Goal: Transaction & Acquisition: Purchase product/service

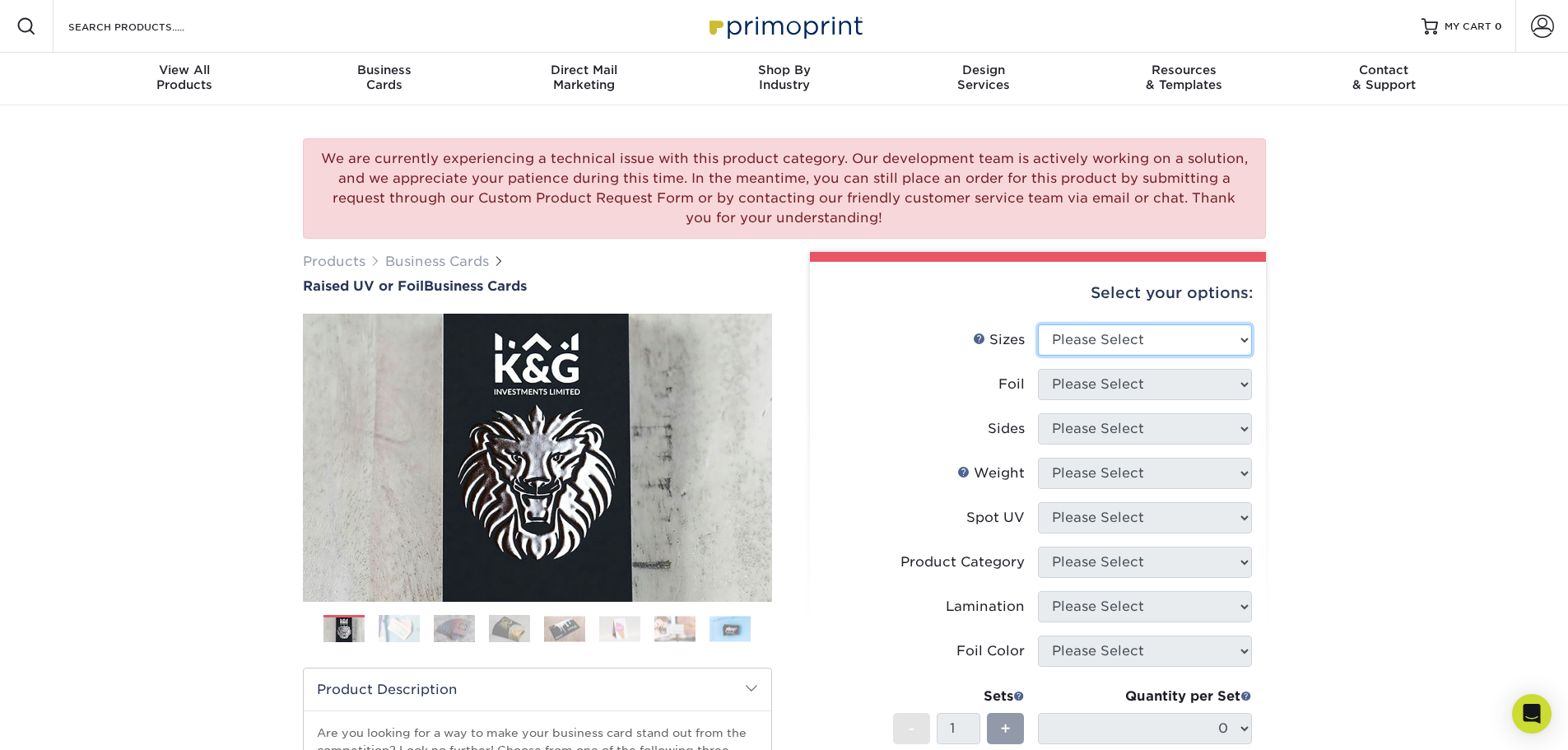
click at [1079, 334] on select "Please Select 2" x 3.5" - Standard" at bounding box center [1145, 339] width 214 height 31
select select "2.00x3.50"
click at [1038, 324] on select "Please Select 2" x 3.5" - Standard" at bounding box center [1145, 339] width 214 height 31
click at [1092, 390] on select "Please Select No Yes" at bounding box center [1145, 383] width 214 height 31
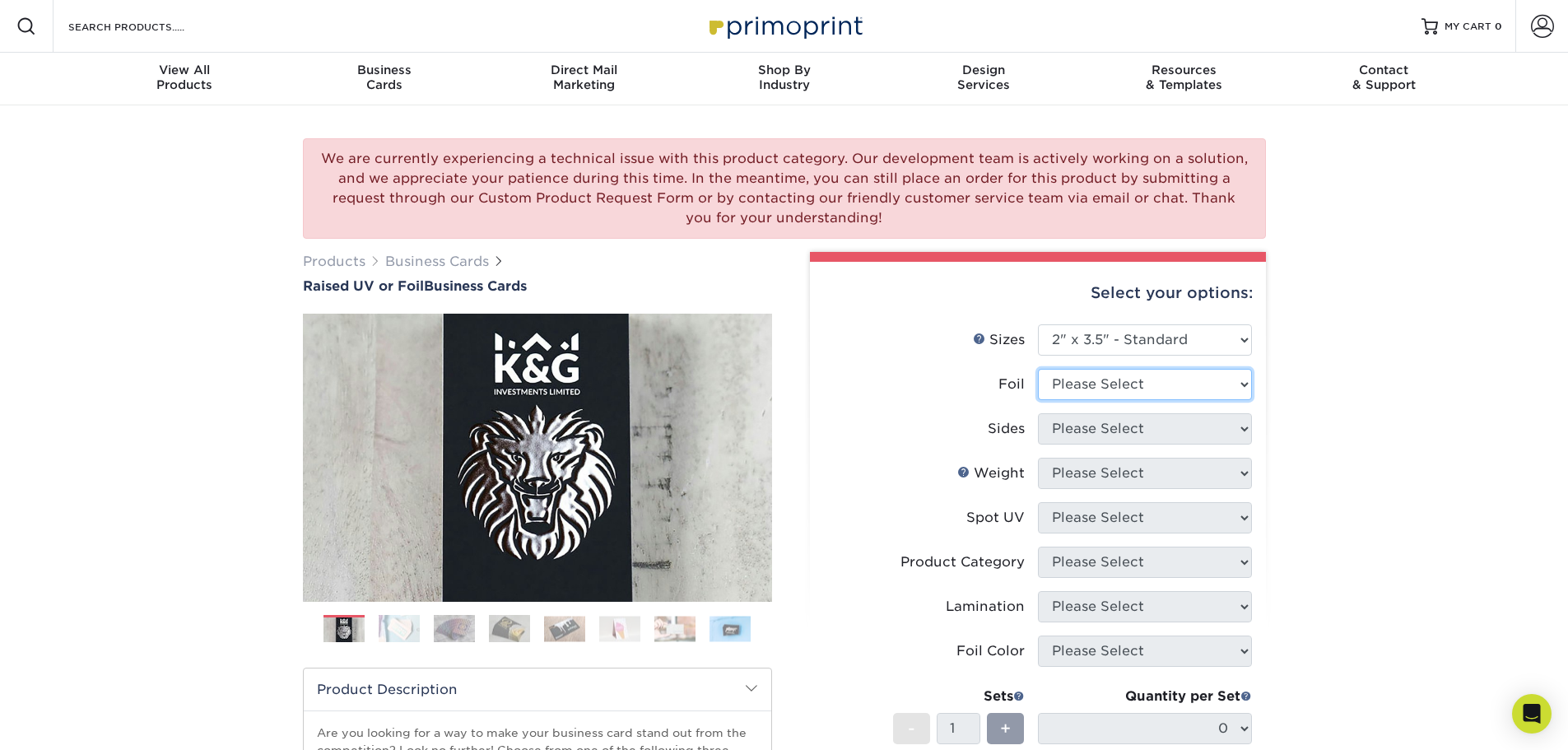
click at [1092, 390] on select "Please Select No Yes" at bounding box center [1145, 383] width 214 height 31
select select "0"
click at [1038, 368] on select "Please Select No Yes" at bounding box center [1145, 383] width 214 height 31
click at [1081, 433] on select "Please Select Print Both Sides Print Front Only" at bounding box center [1145, 429] width 214 height 31
select select "13abbda7-1d64-4f25-8bb2-c179b224825d"
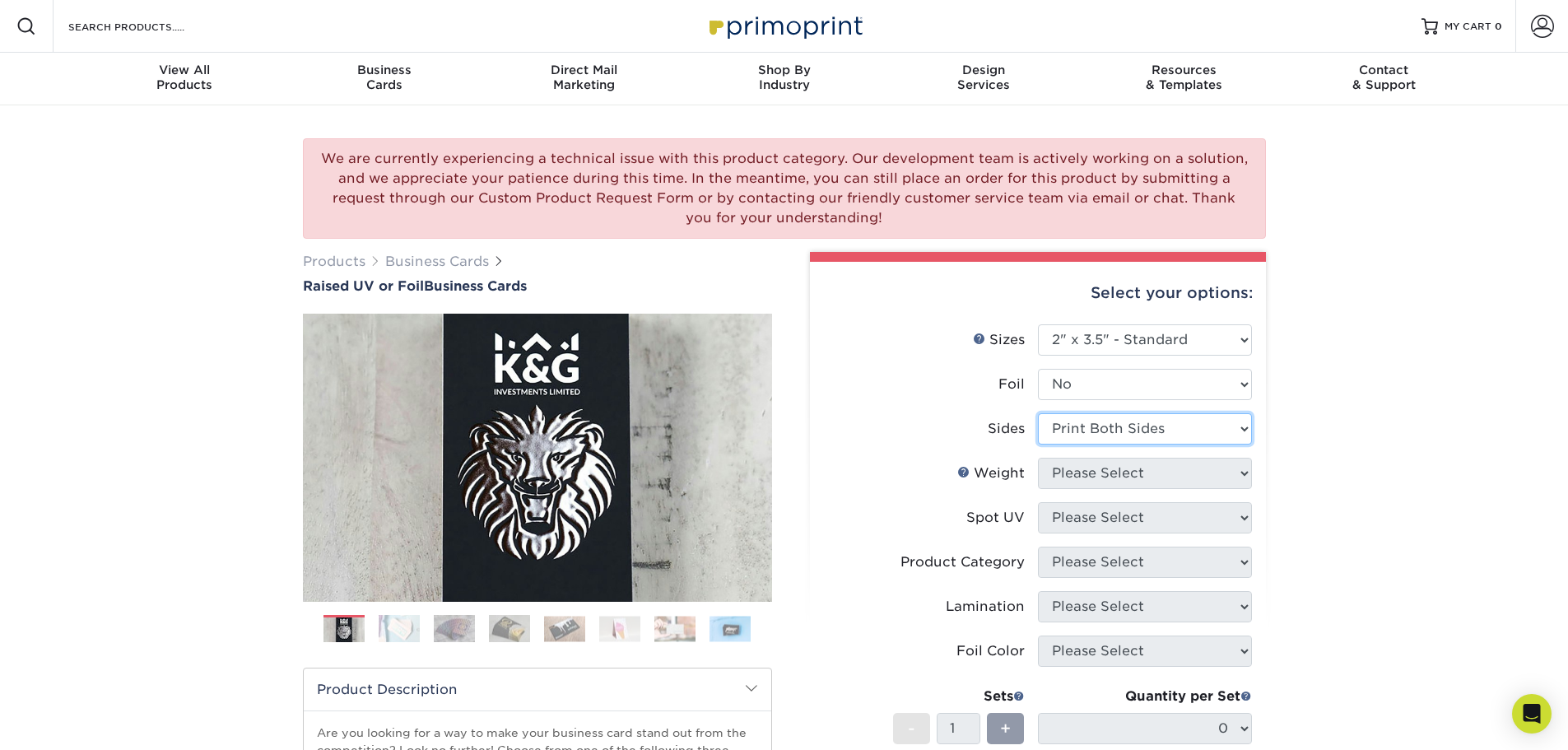
click at [1038, 414] on select "Please Select Print Both Sides Print Front Only" at bounding box center [1145, 429] width 214 height 31
click at [1084, 484] on select "Please Select 16PT" at bounding box center [1145, 473] width 214 height 31
select select "16PT"
click at [1038, 458] on select "Please Select 16PT" at bounding box center [1145, 473] width 214 height 31
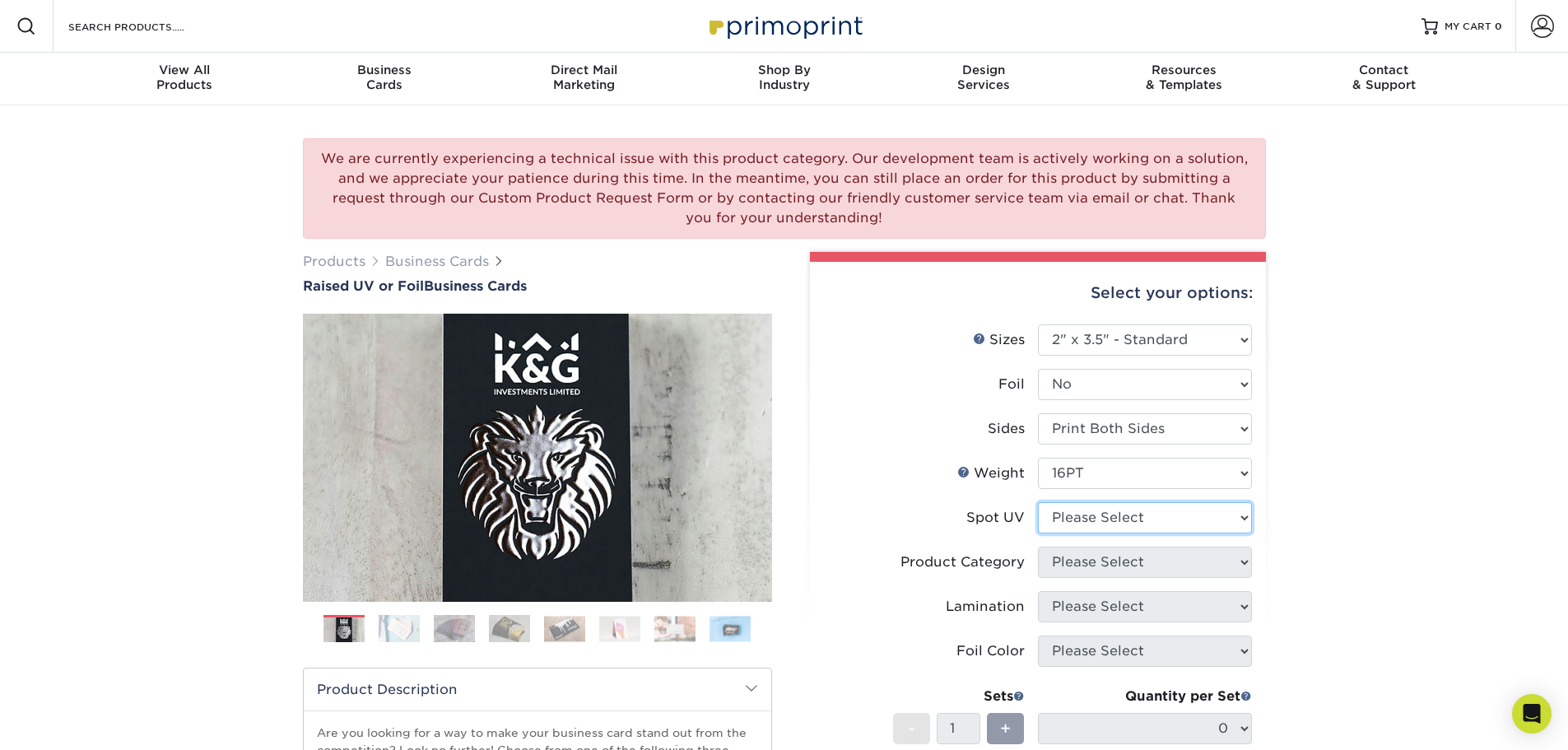
click at [1084, 514] on select "Please Select No Spot UV Front Only" at bounding box center [1145, 517] width 214 height 31
click at [1038, 502] on select "Please Select No Spot UV Front Only" at bounding box center [1145, 517] width 214 height 31
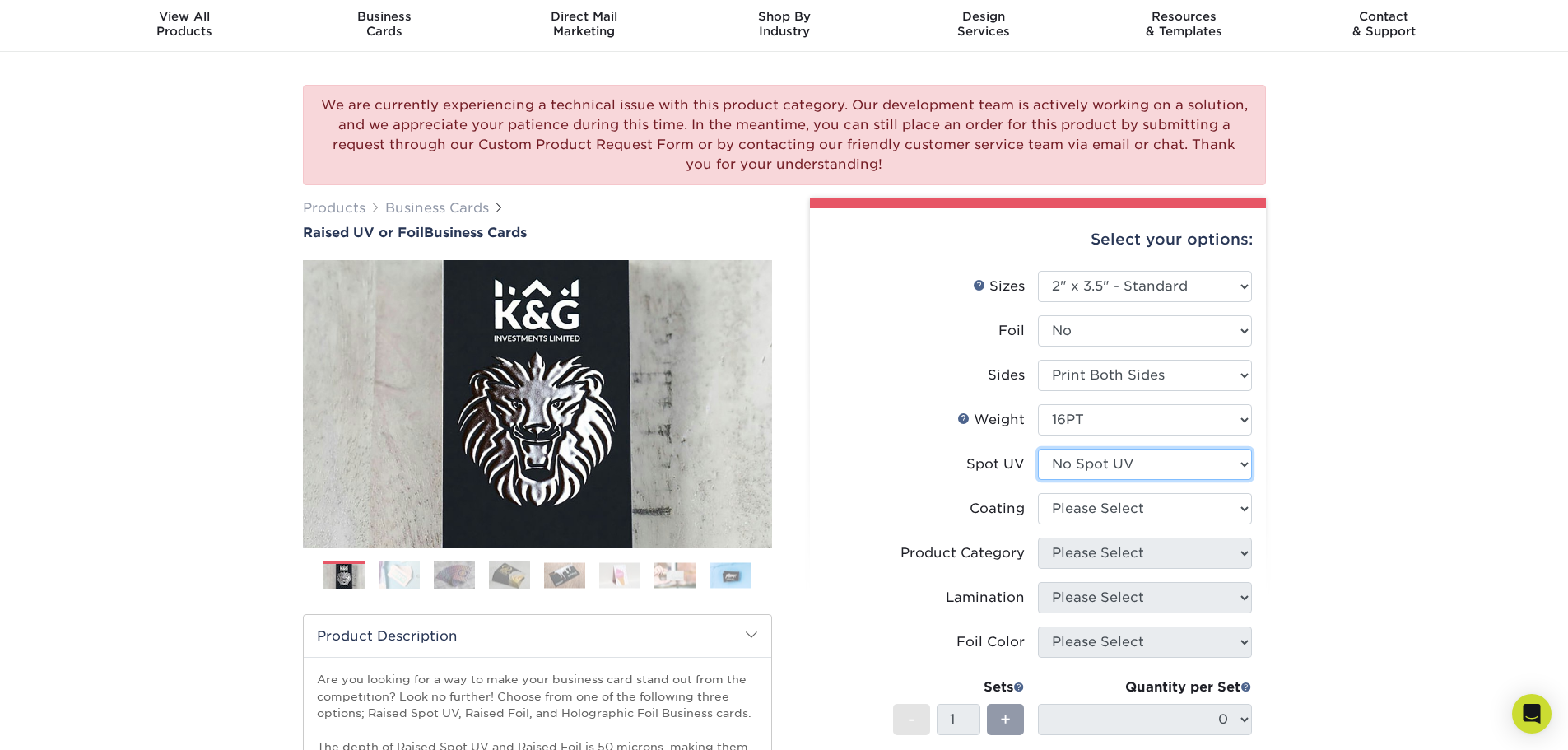
scroll to position [82, 0]
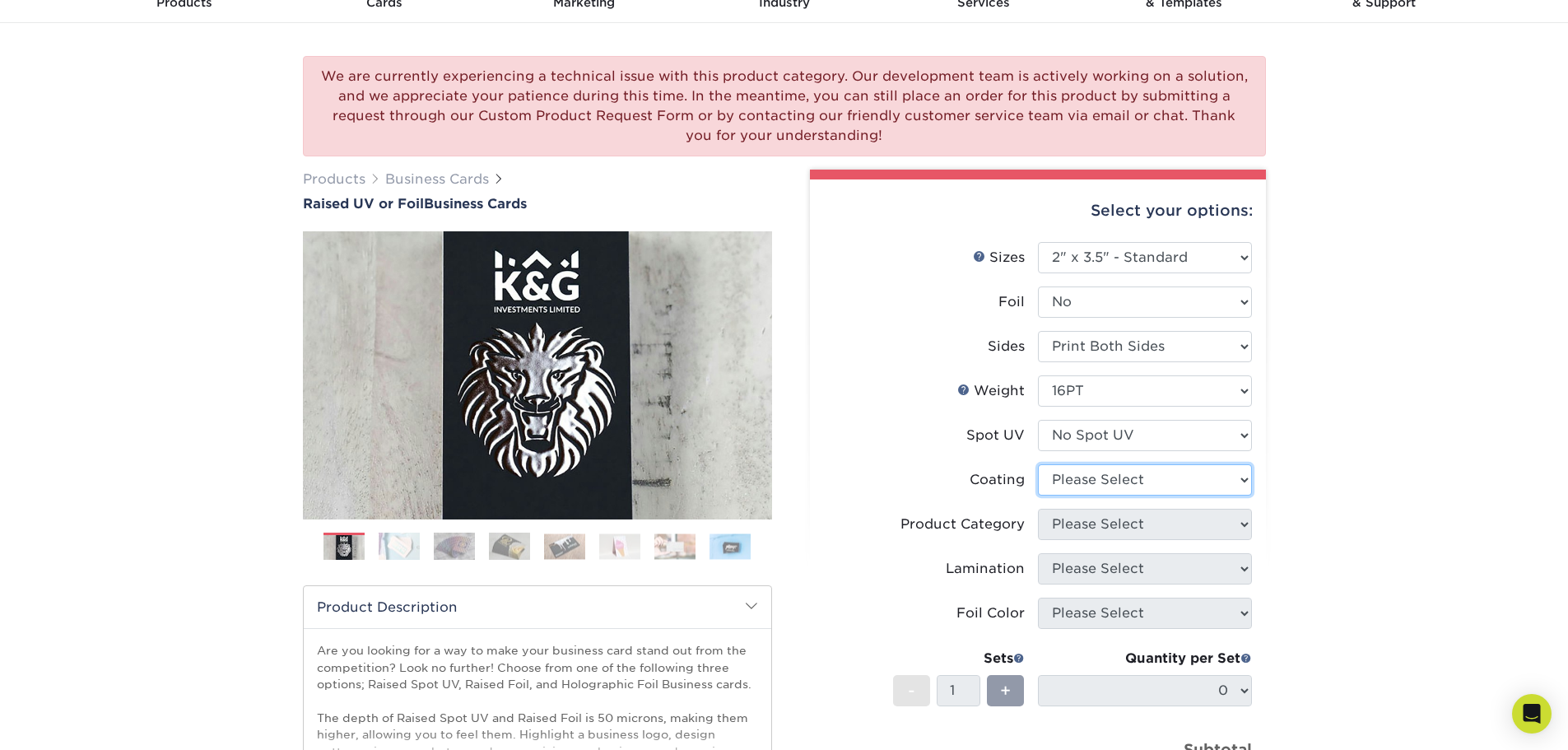
click at [1100, 476] on select at bounding box center [1145, 479] width 214 height 31
drag, startPoint x: 1106, startPoint y: 474, endPoint x: 1106, endPoint y: 444, distance: 30.0
click at [1106, 474] on select at bounding box center [1145, 479] width 214 height 31
click at [1106, 434] on select "Please Select No Spot UV Front Only" at bounding box center [1145, 435] width 214 height 31
select select "1"
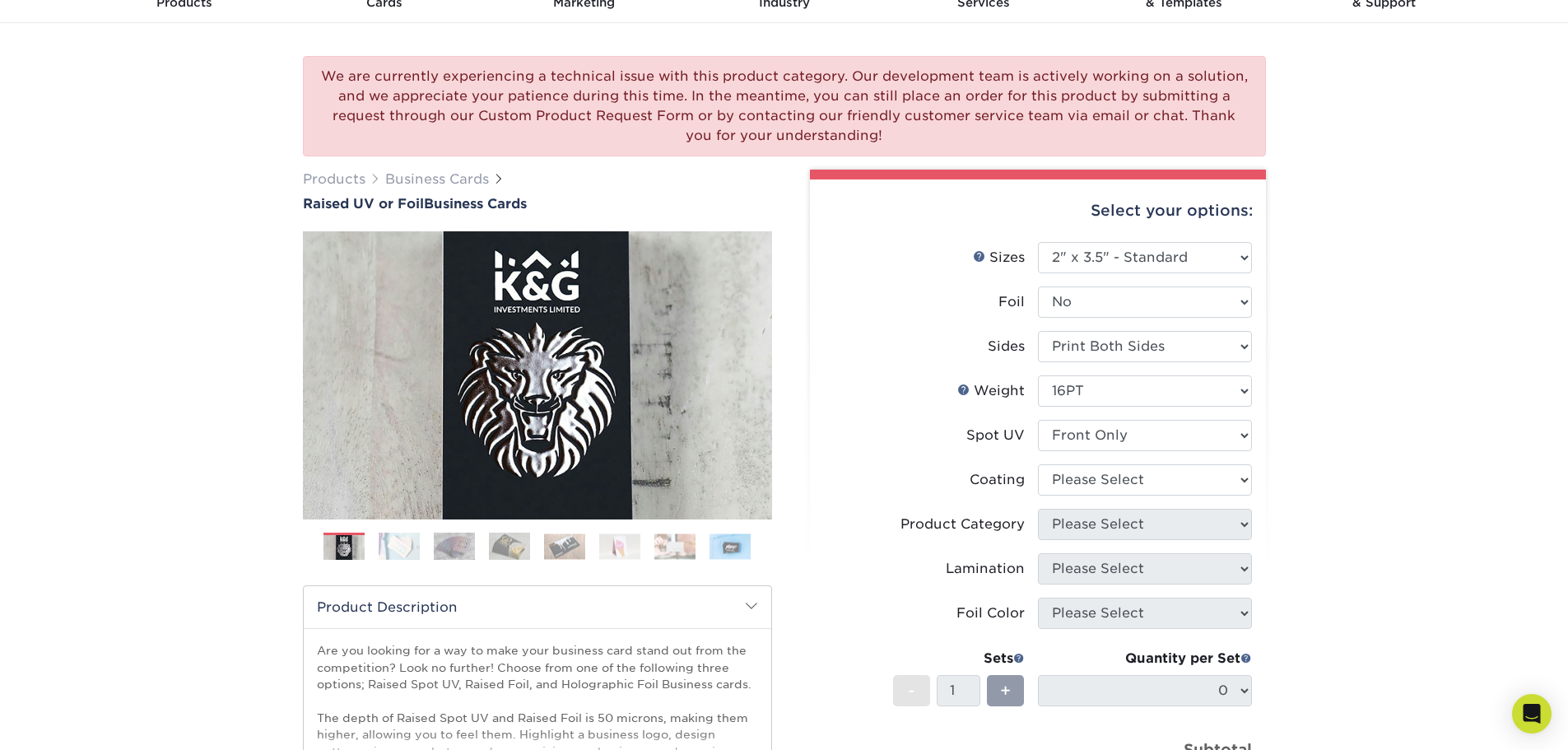
click at [1038, 420] on select "Please Select No Spot UV Front Only" at bounding box center [1145, 435] width 214 height 31
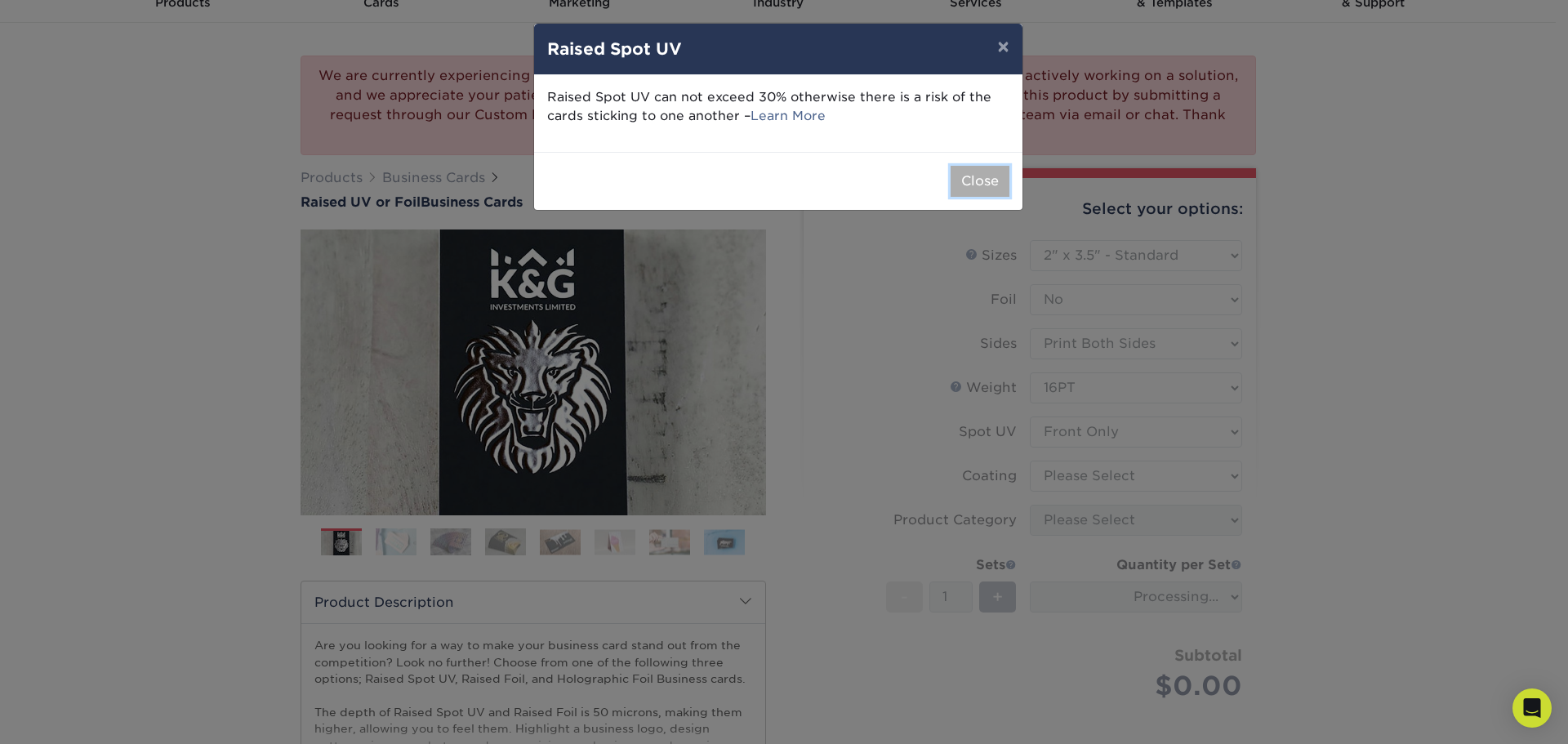
click at [978, 184] on button "Close" at bounding box center [979, 181] width 59 height 31
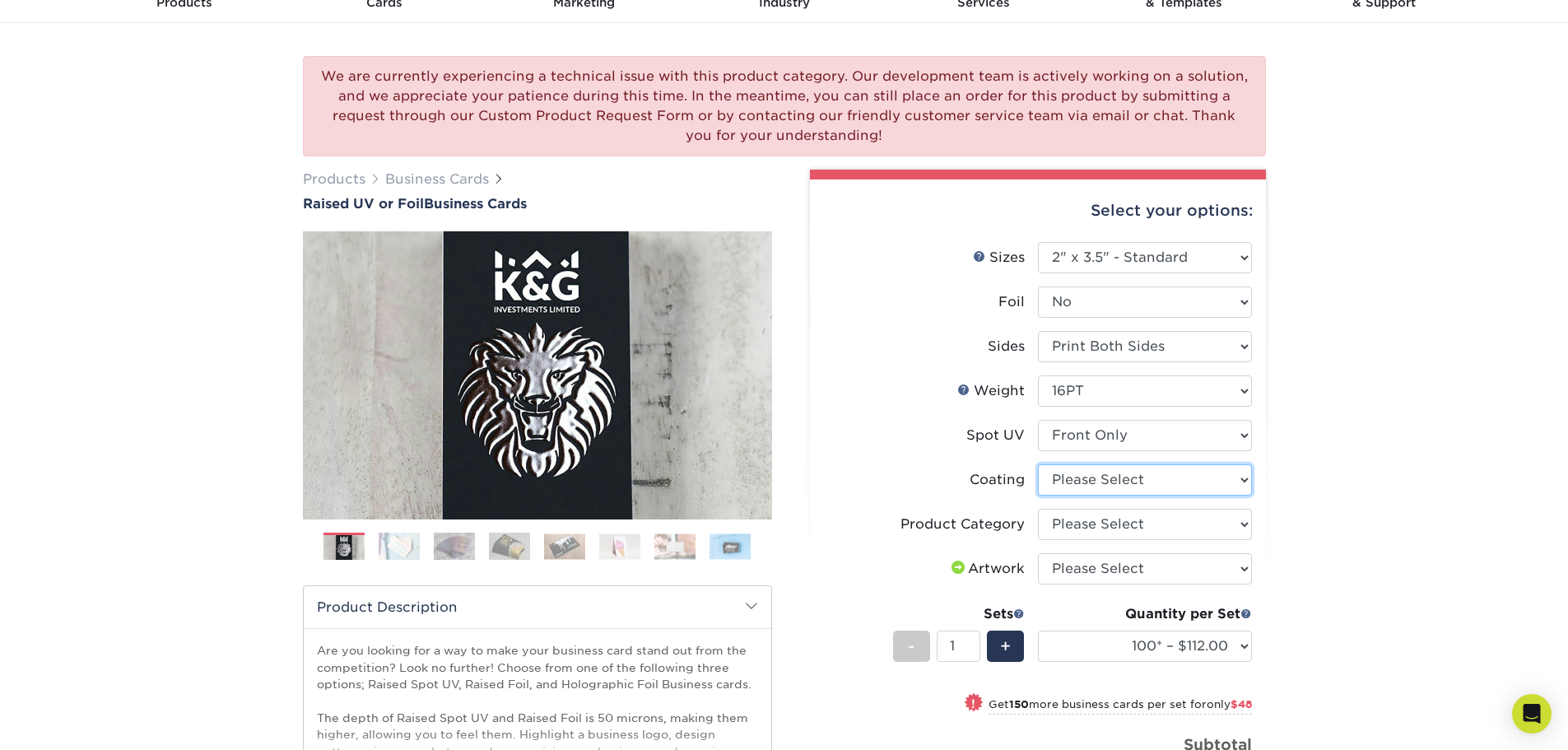
click at [1109, 489] on select at bounding box center [1145, 479] width 214 height 31
select select "3e7618de-abca-4bda-9f97-8b9129e913d8"
click at [1038, 464] on select at bounding box center [1145, 479] width 214 height 31
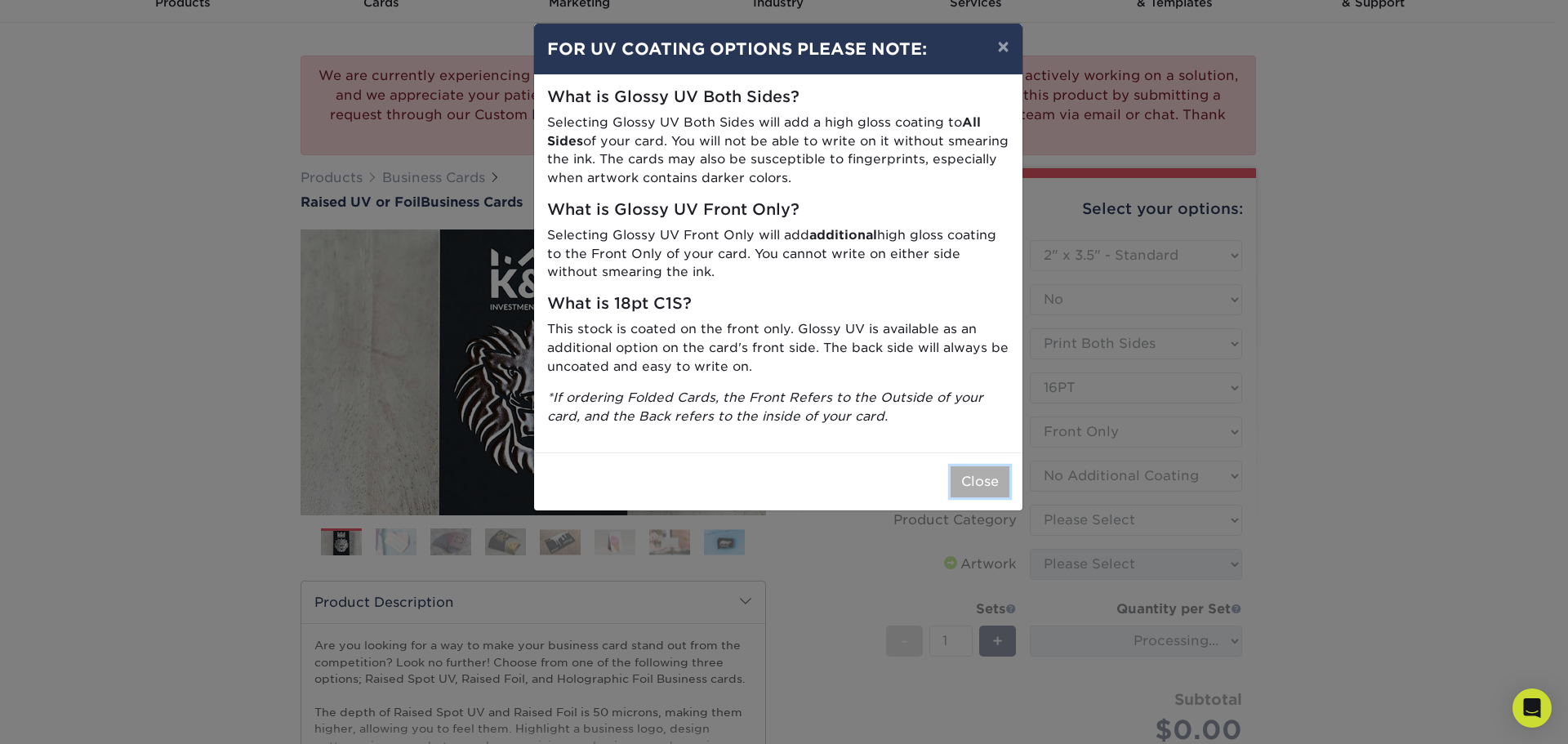
click at [968, 487] on button "Close" at bounding box center [979, 481] width 59 height 31
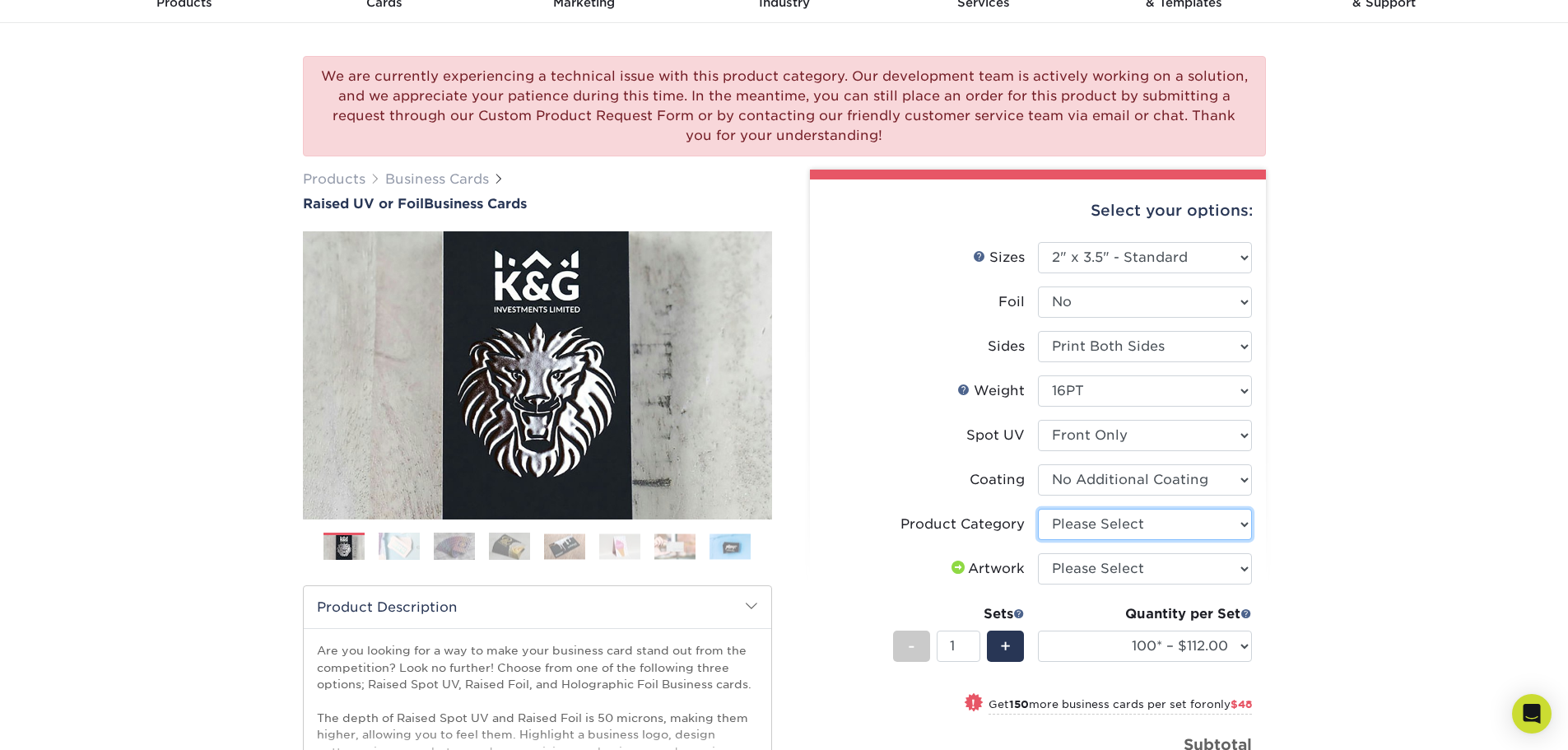
click at [1081, 524] on select "Please Select Business Cards" at bounding box center [1145, 523] width 214 height 31
select select "3b5148f1-0588-4f88-a218-97bcfdce65c1"
click at [1038, 508] on select "Please Select Business Cards" at bounding box center [1145, 523] width 214 height 31
click at [1102, 563] on select "Please Select I will upload files I need a design - $100" at bounding box center [1145, 568] width 214 height 31
select select "upload"
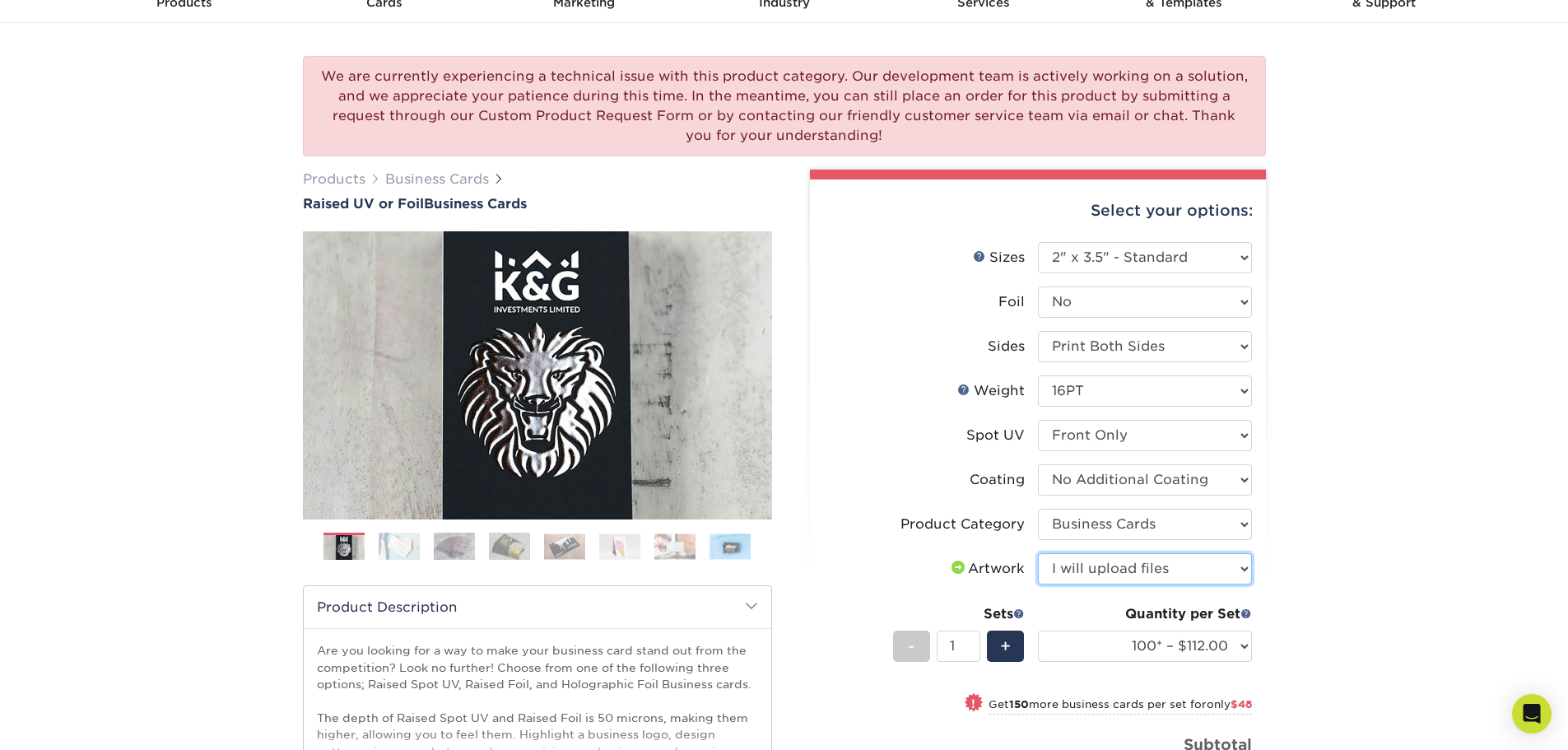
click at [1038, 553] on select "Please Select I will upload files I need a design - $100" at bounding box center [1145, 568] width 214 height 31
click at [1078, 478] on select at bounding box center [1145, 479] width 214 height 31
click at [1038, 464] on select at bounding box center [1145, 479] width 214 height 31
click at [1082, 484] on select at bounding box center [1145, 479] width 214 height 31
select select "-1"
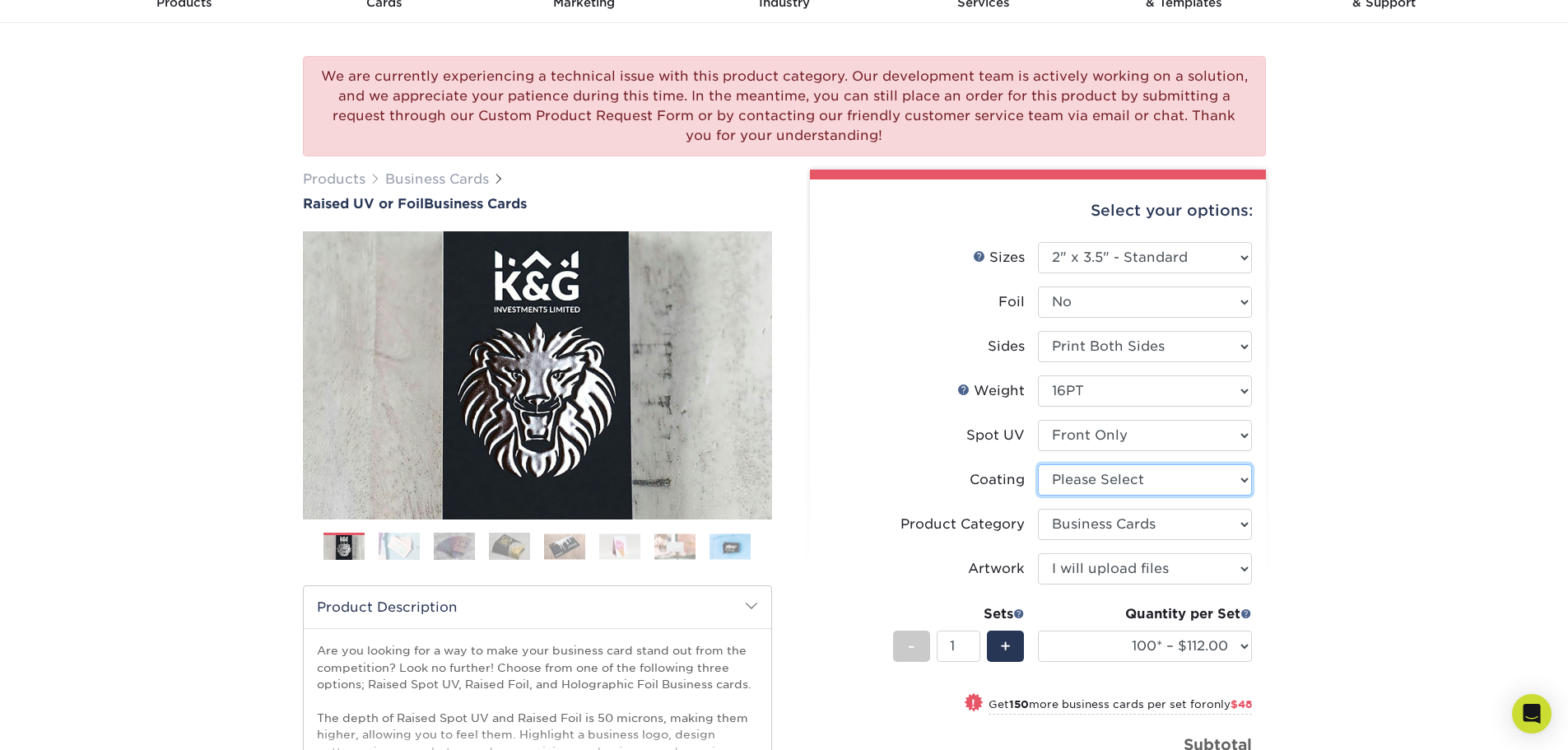
click at [1038, 464] on select at bounding box center [1145, 479] width 214 height 31
select select
select select "-1"
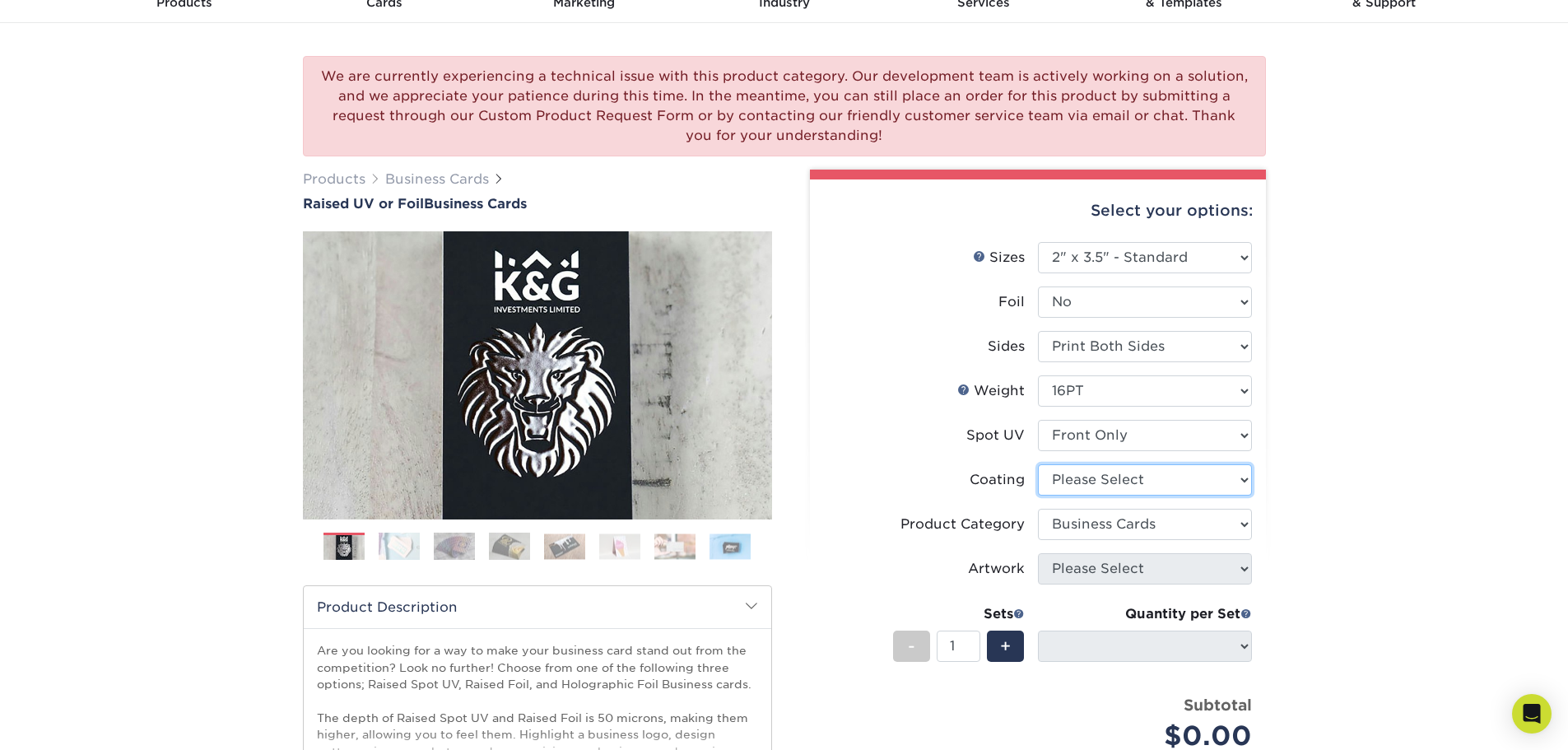
drag, startPoint x: 1085, startPoint y: 476, endPoint x: 1085, endPoint y: 493, distance: 17.0
click at [1085, 476] on select at bounding box center [1145, 479] width 214 height 31
select select "3e7618de-abca-4bda-9f97-8b9129e913d8"
click at [1038, 464] on select at bounding box center [1145, 479] width 214 height 31
select select "-1"
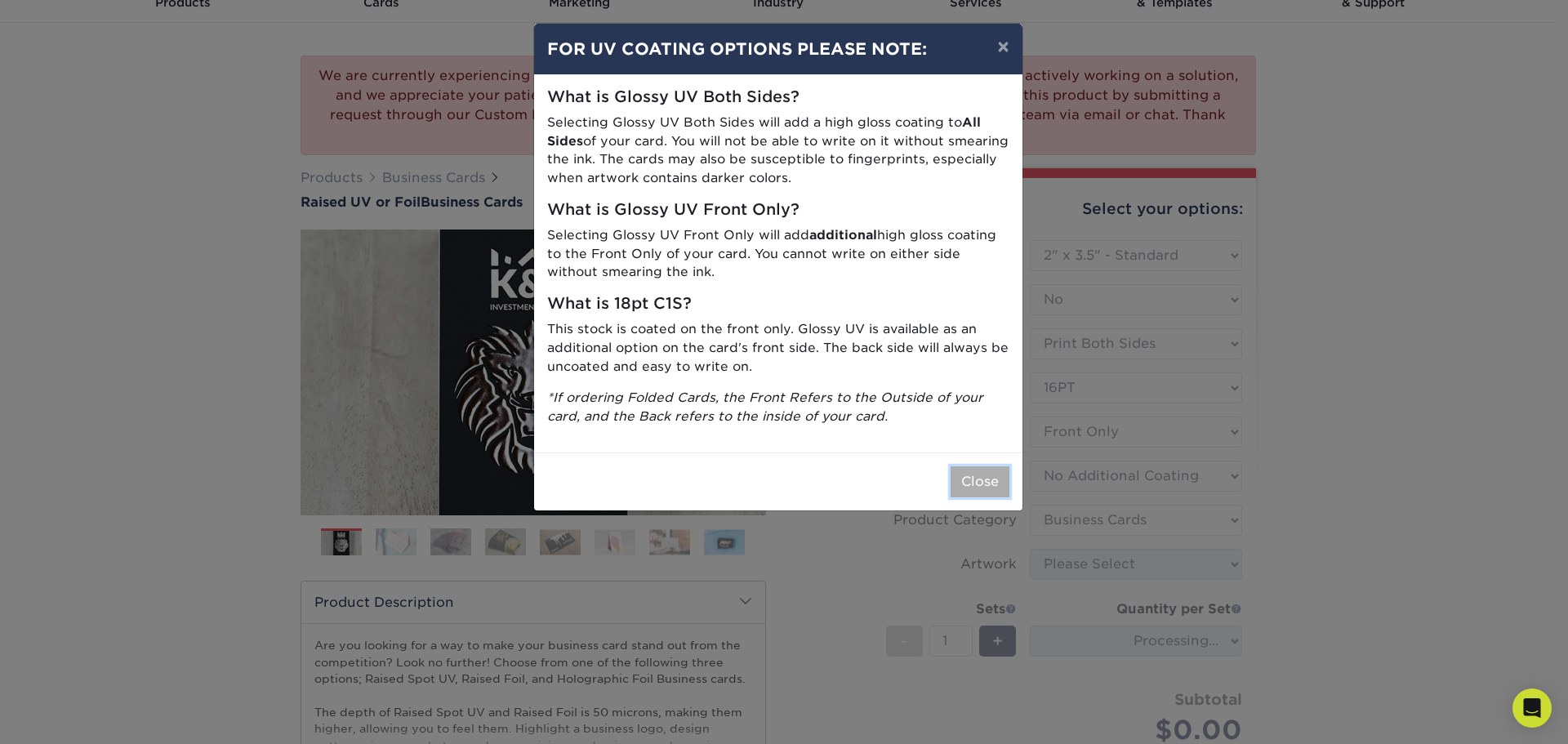
click at [986, 480] on button "Close" at bounding box center [979, 481] width 59 height 31
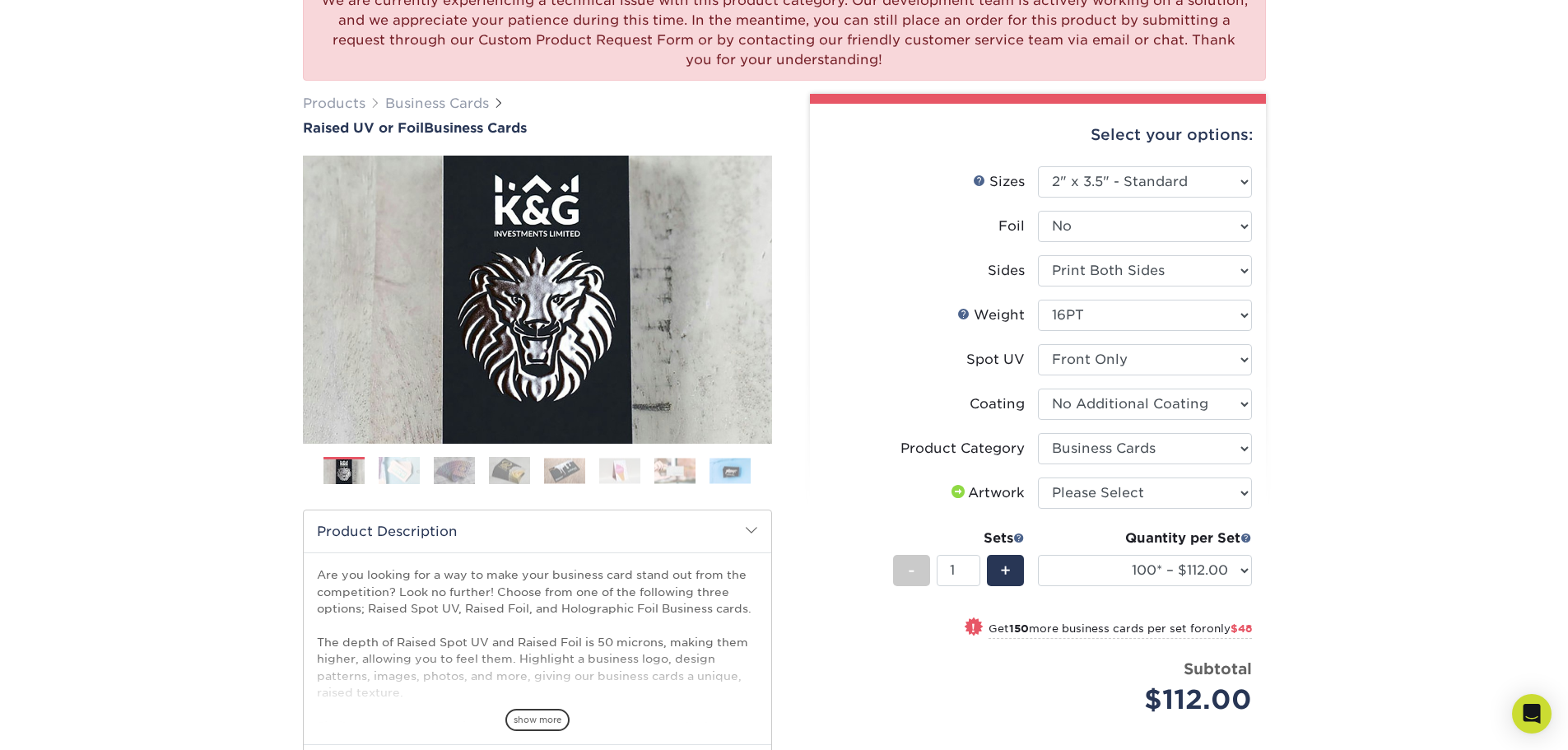
scroll to position [0, 0]
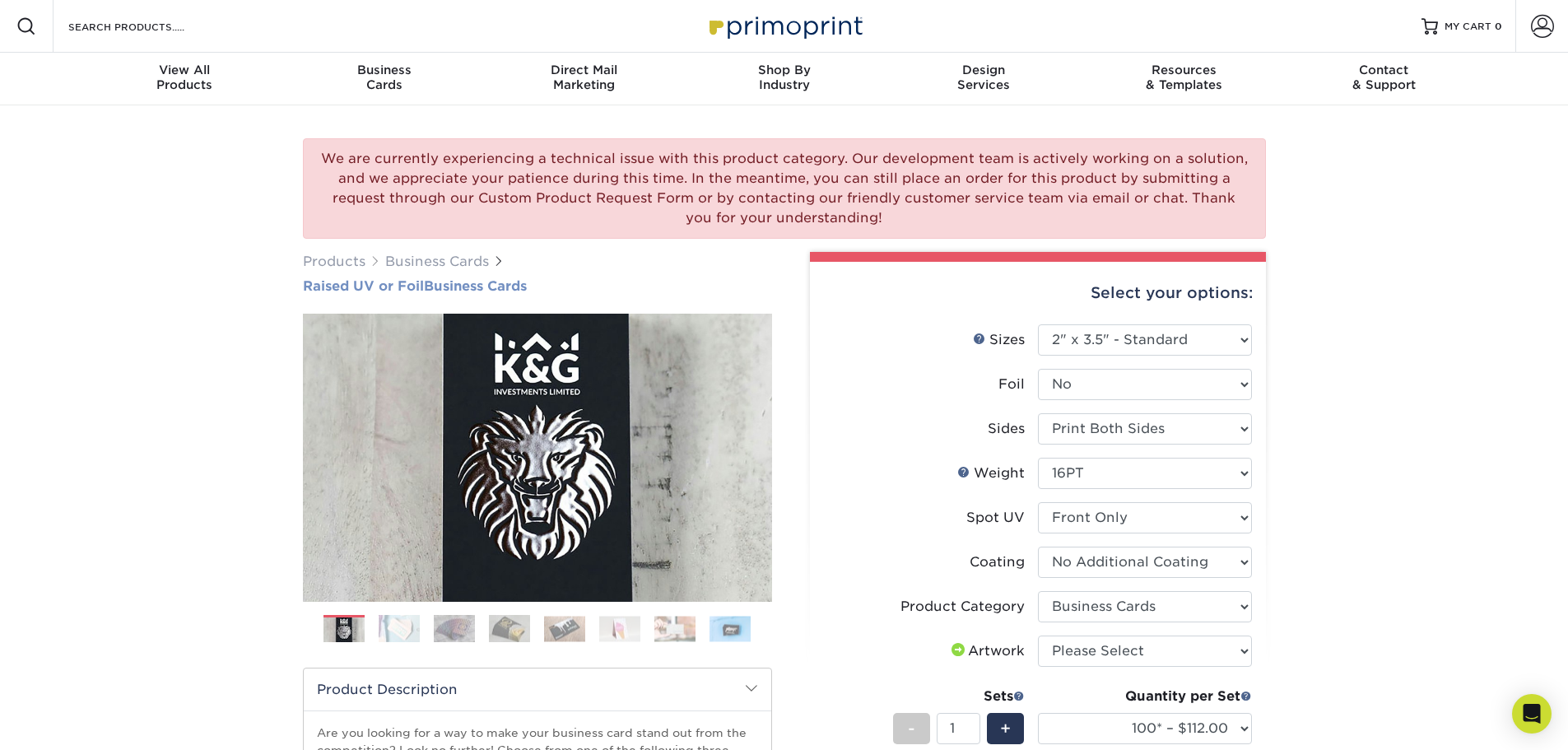
click at [497, 285] on h1 "Raised UV or Foil Business Cards" at bounding box center [537, 286] width 469 height 16
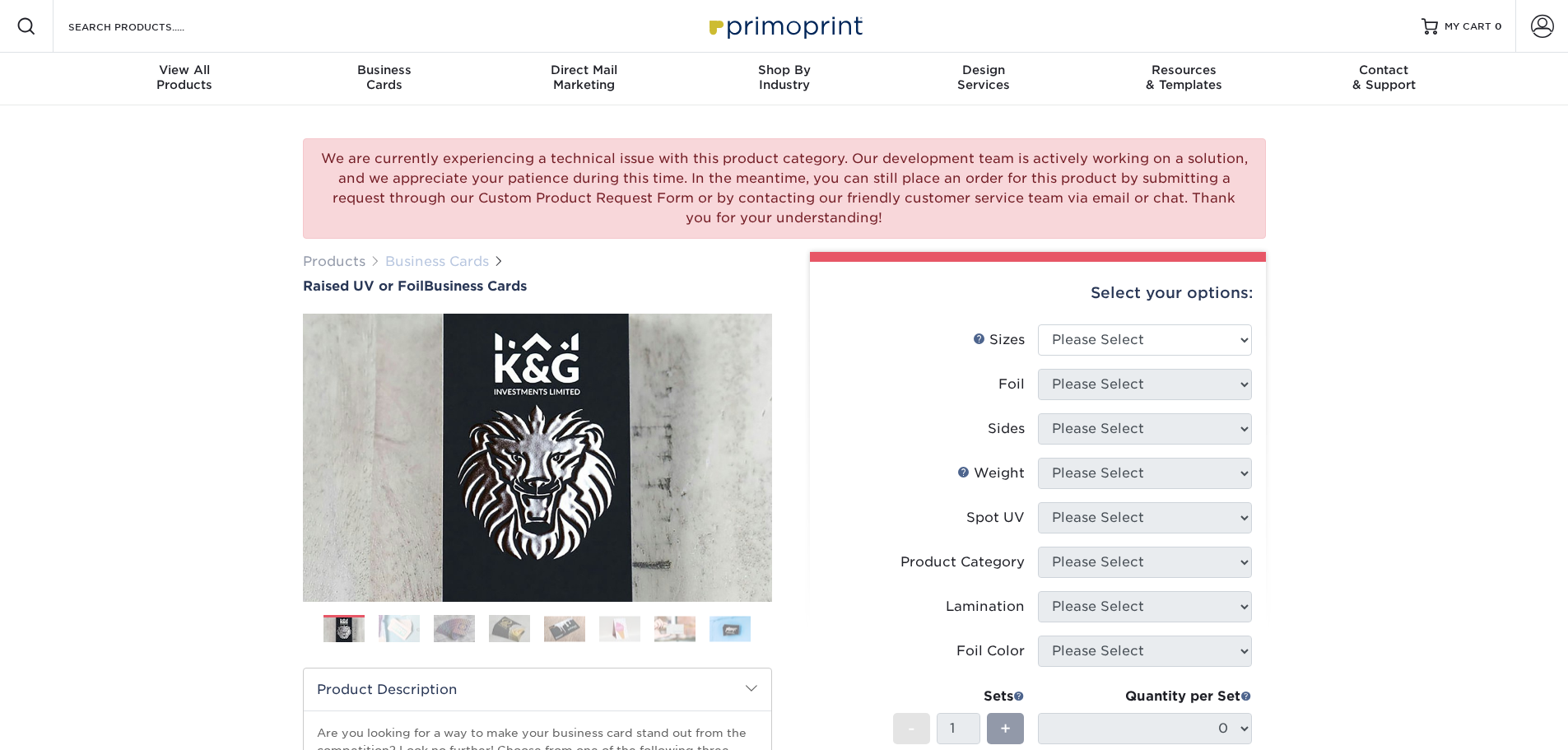
click at [459, 261] on link "Business Cards" at bounding box center [436, 261] width 104 height 16
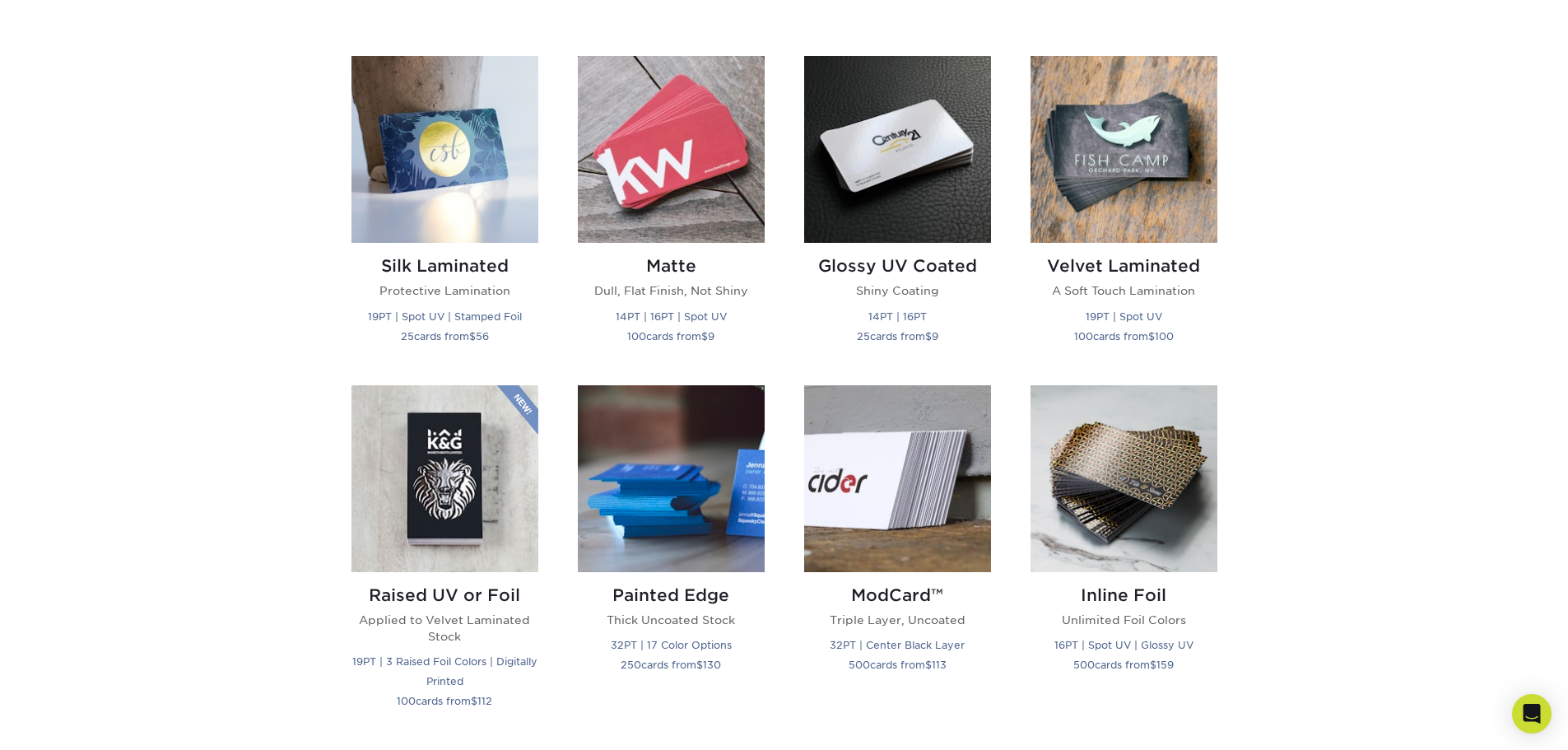
scroll to position [905, 0]
